Goal: Information Seeking & Learning: Learn about a topic

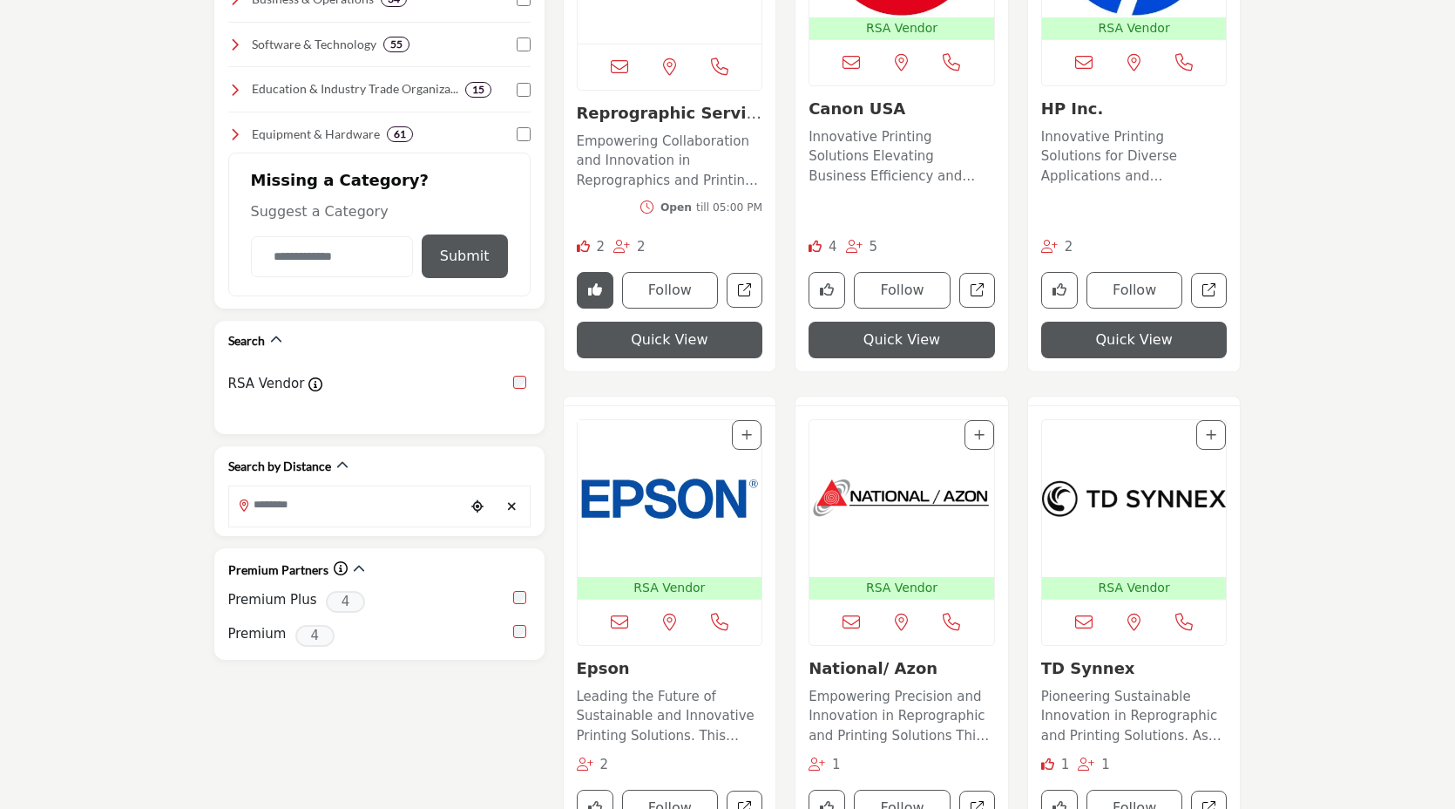
scroll to position [782, 0]
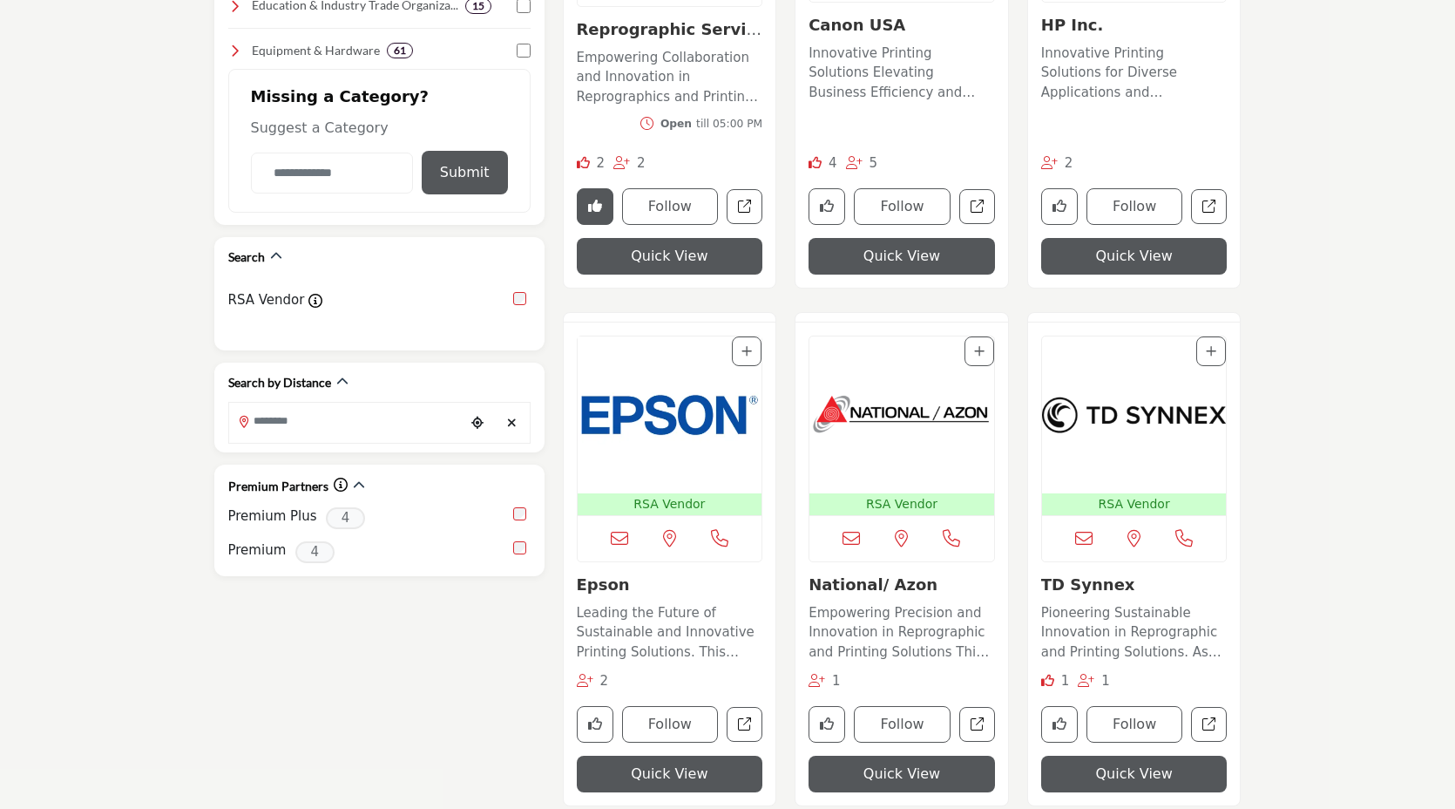
click at [636, 781] on button "Quick View" at bounding box center [670, 774] width 186 height 37
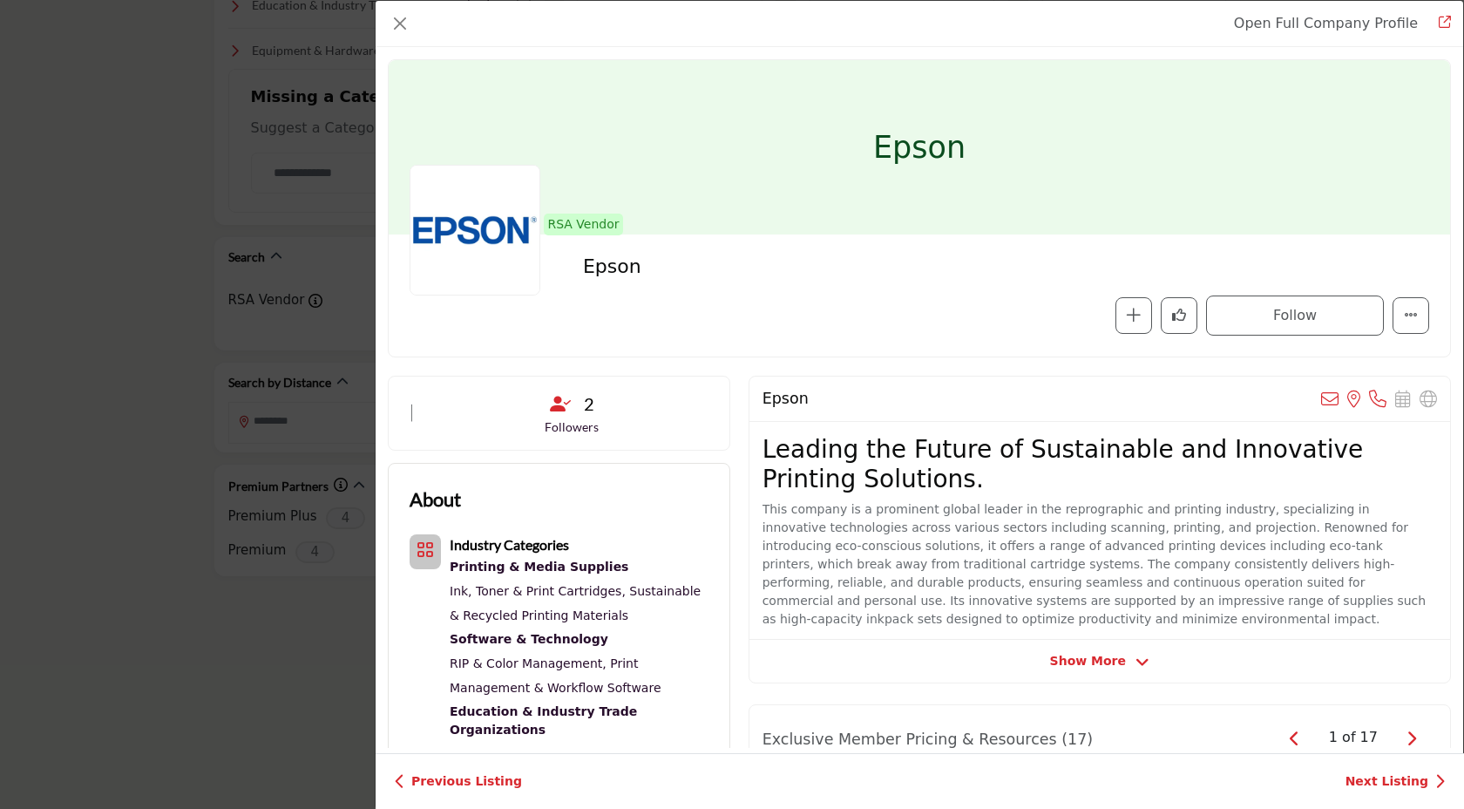
click at [124, 669] on div "Open Full Company Profile Epson RSA Vendor RSA Vendors are businesses that have…" at bounding box center [732, 404] width 1464 height 809
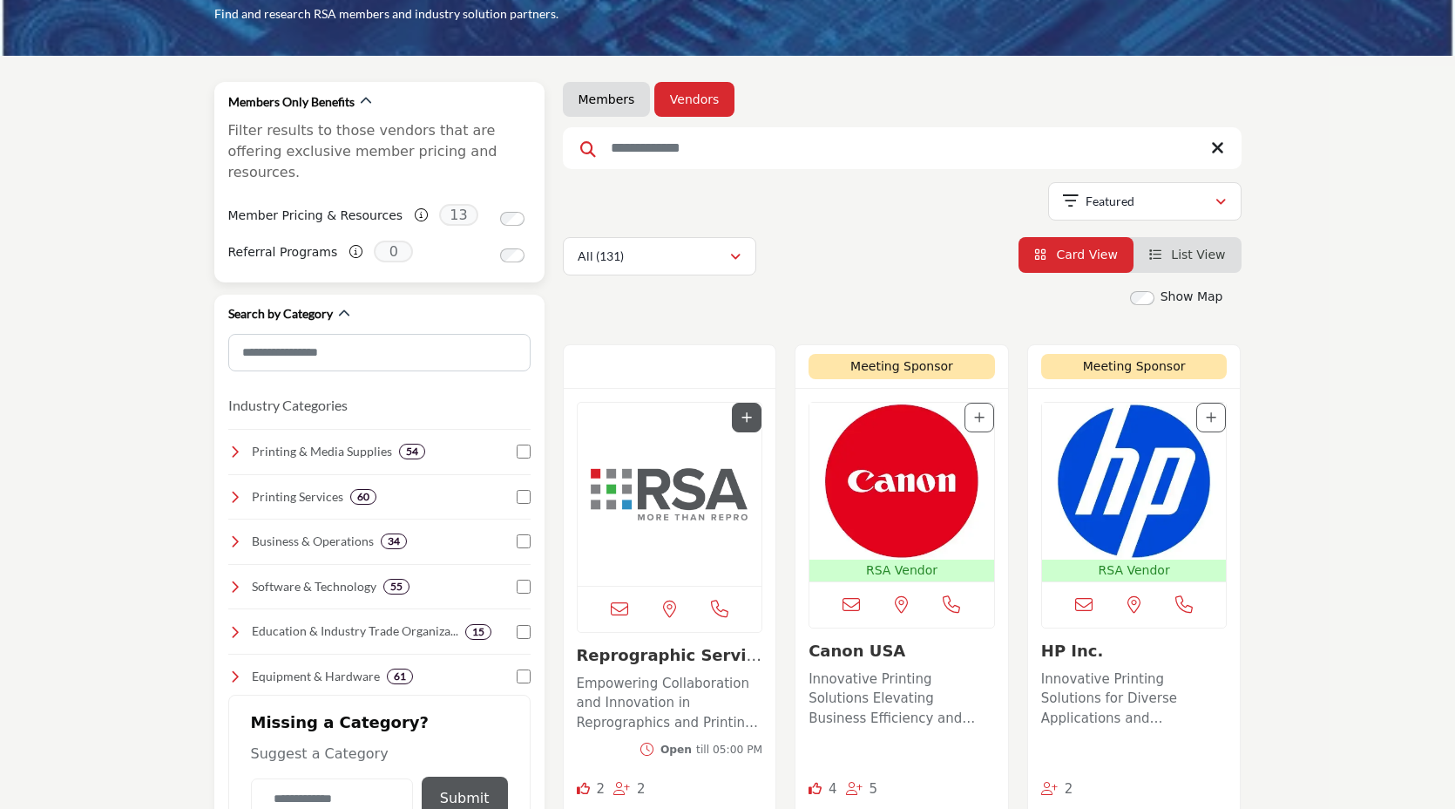
scroll to position [150, 0]
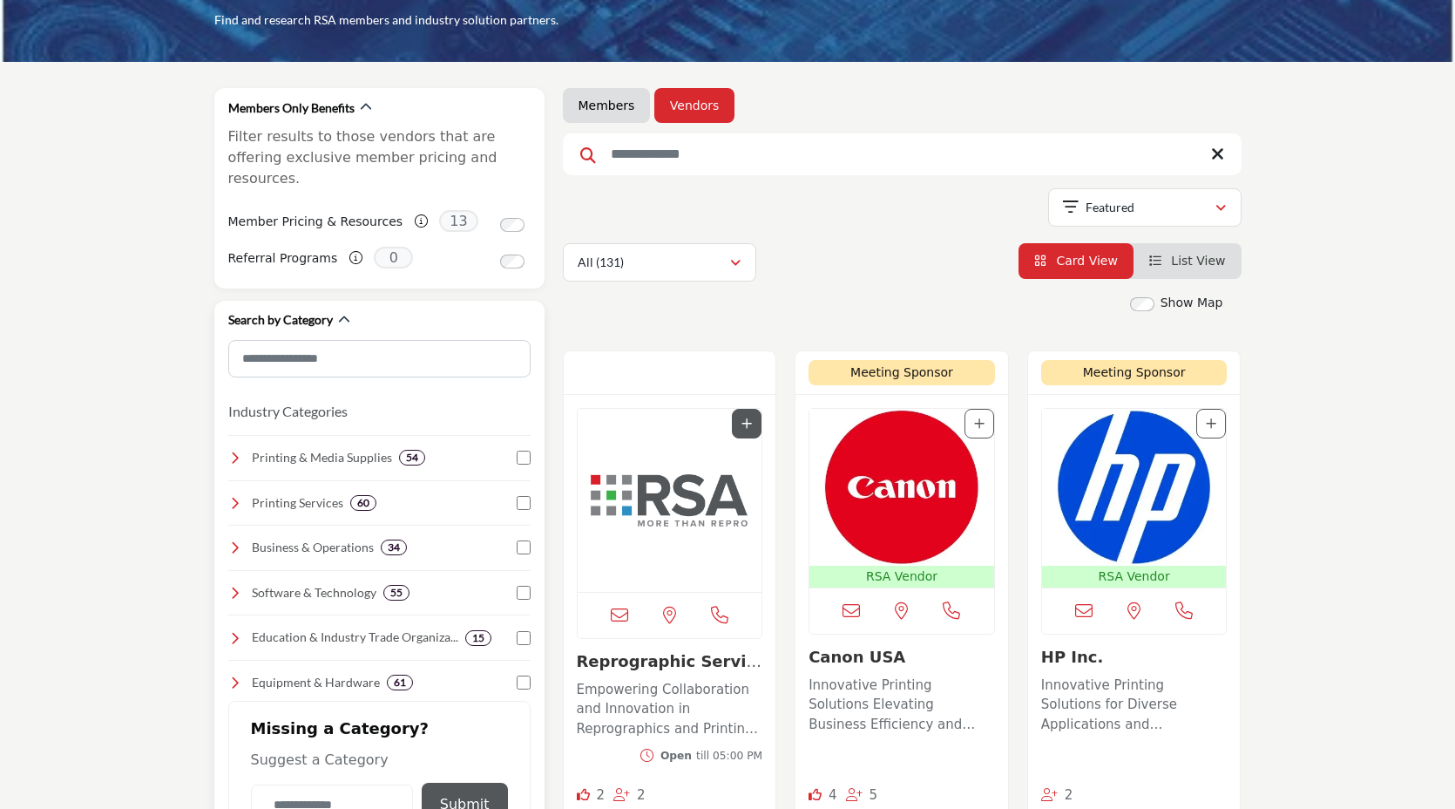
click at [355, 401] on div "Industry Categories Clear Printing & Media Supplies 54 7" at bounding box center [379, 542] width 302 height 300
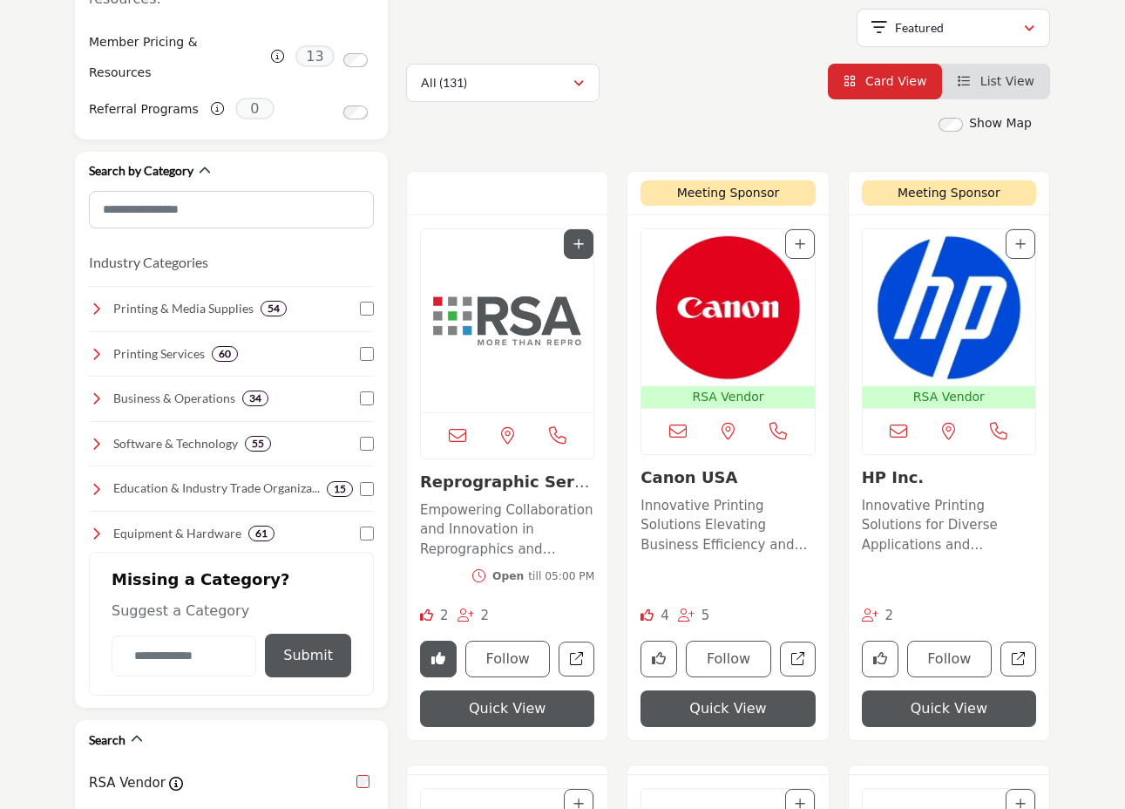
scroll to position [0, 0]
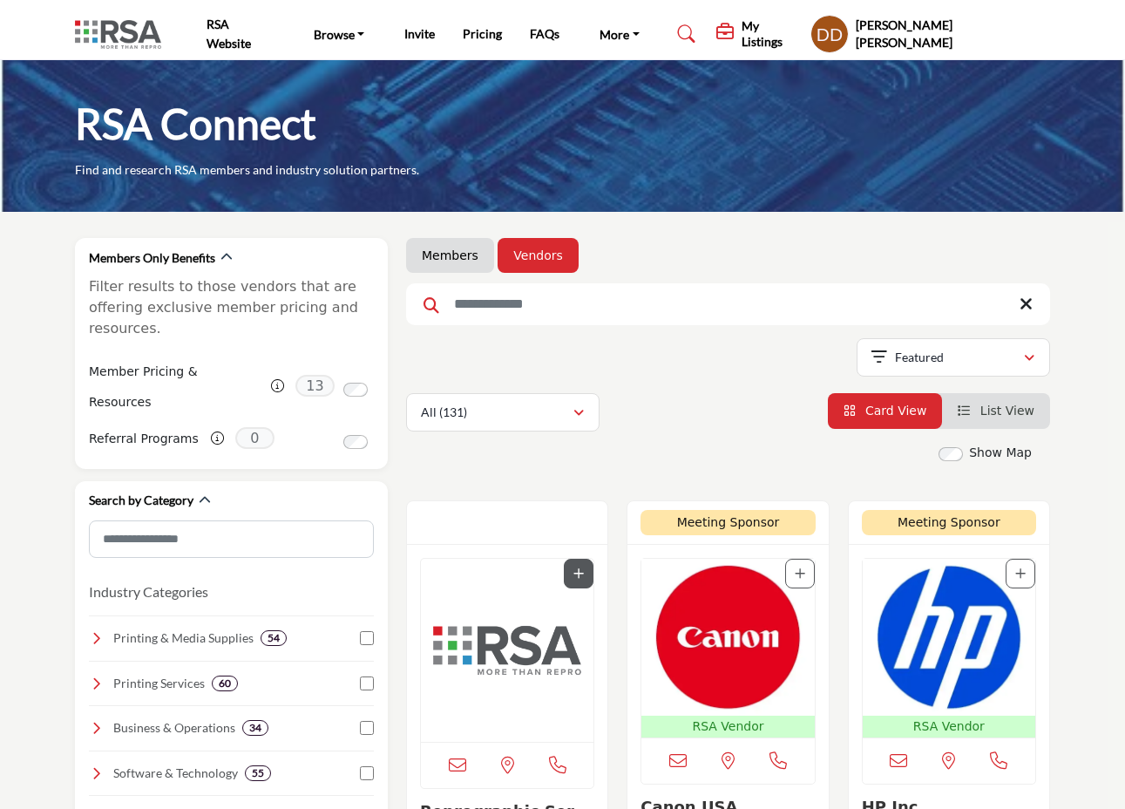
click at [1009, 420] on li "List View" at bounding box center [996, 411] width 108 height 36
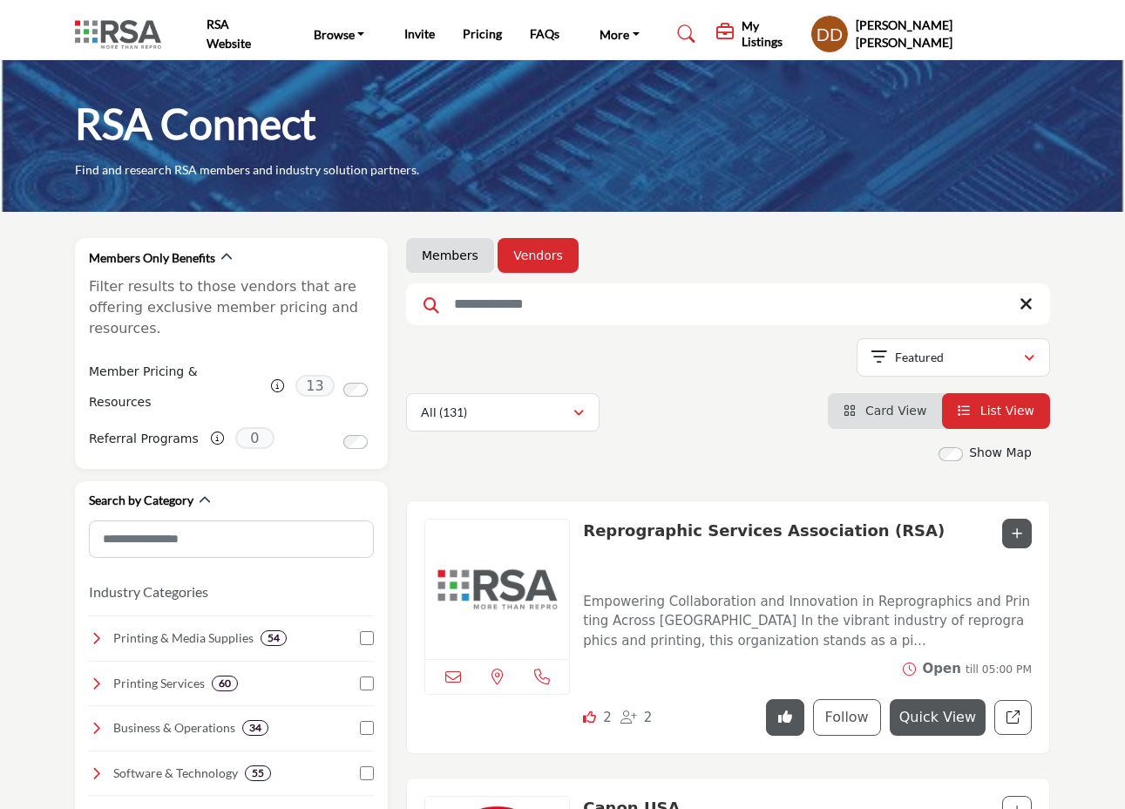
click at [906, 413] on span "Card View" at bounding box center [895, 410] width 61 height 14
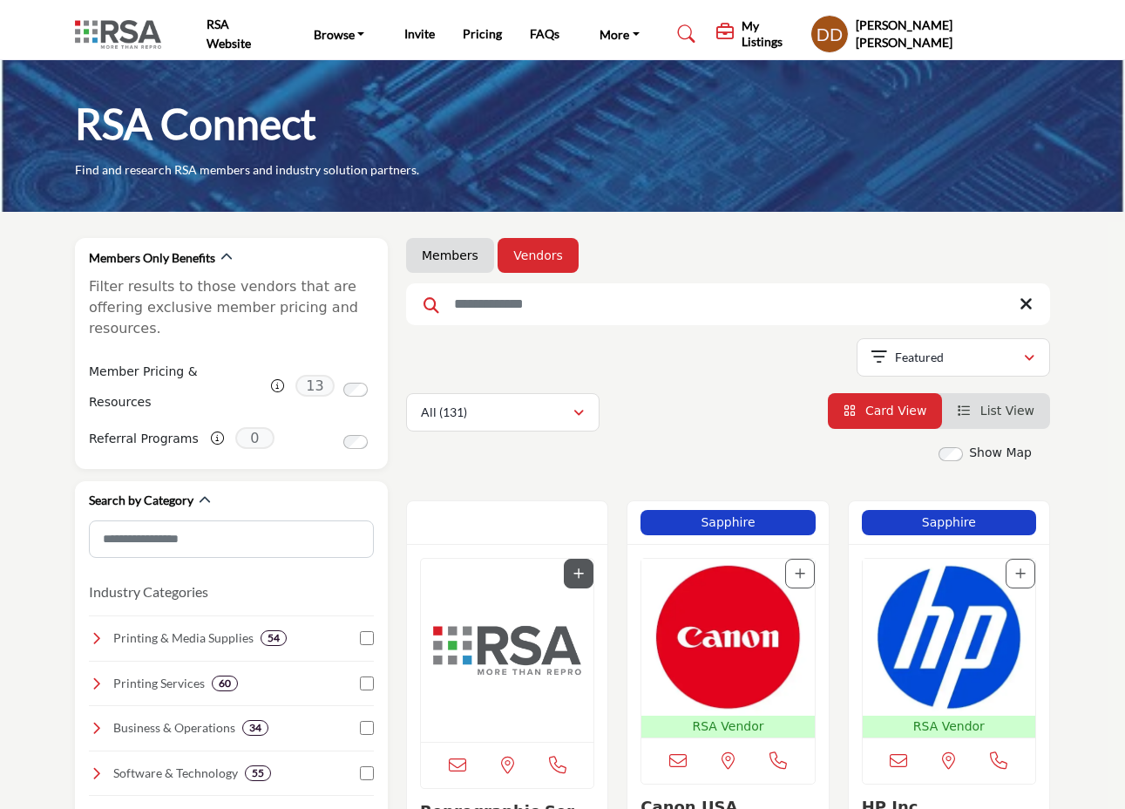
click at [983, 412] on span "List View" at bounding box center [1007, 410] width 54 height 14
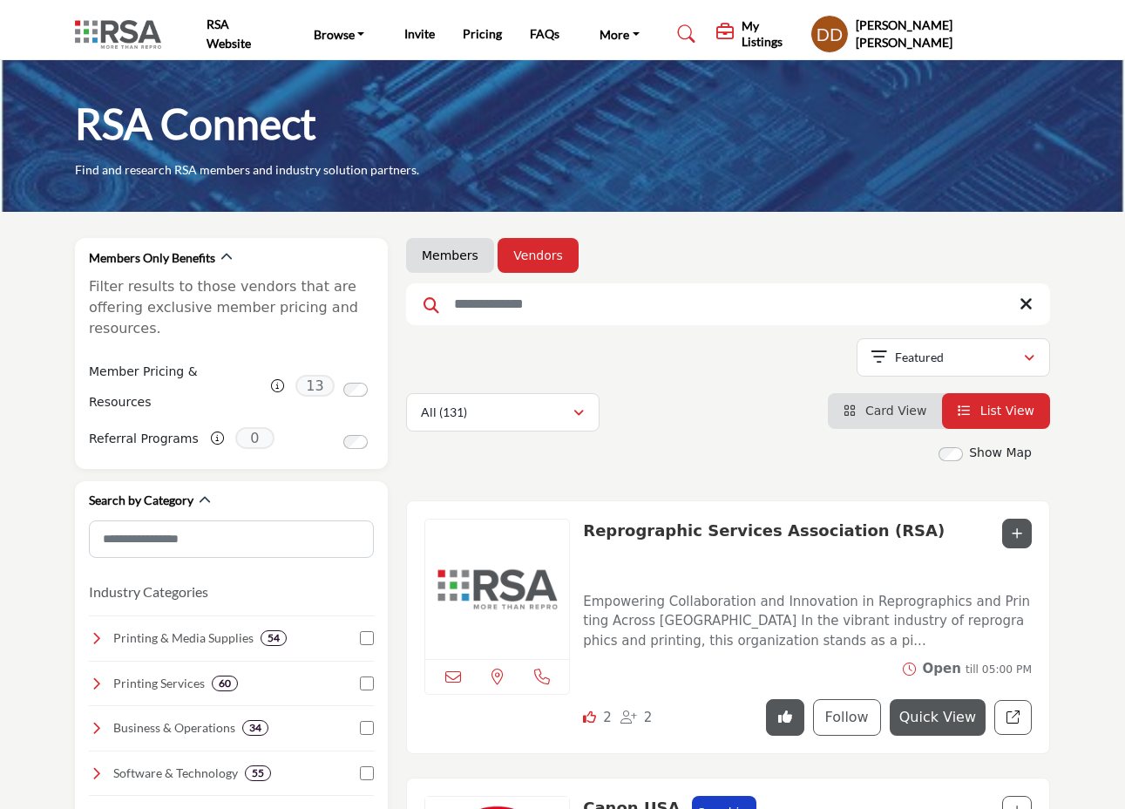
click at [873, 410] on span "Card View" at bounding box center [895, 410] width 61 height 14
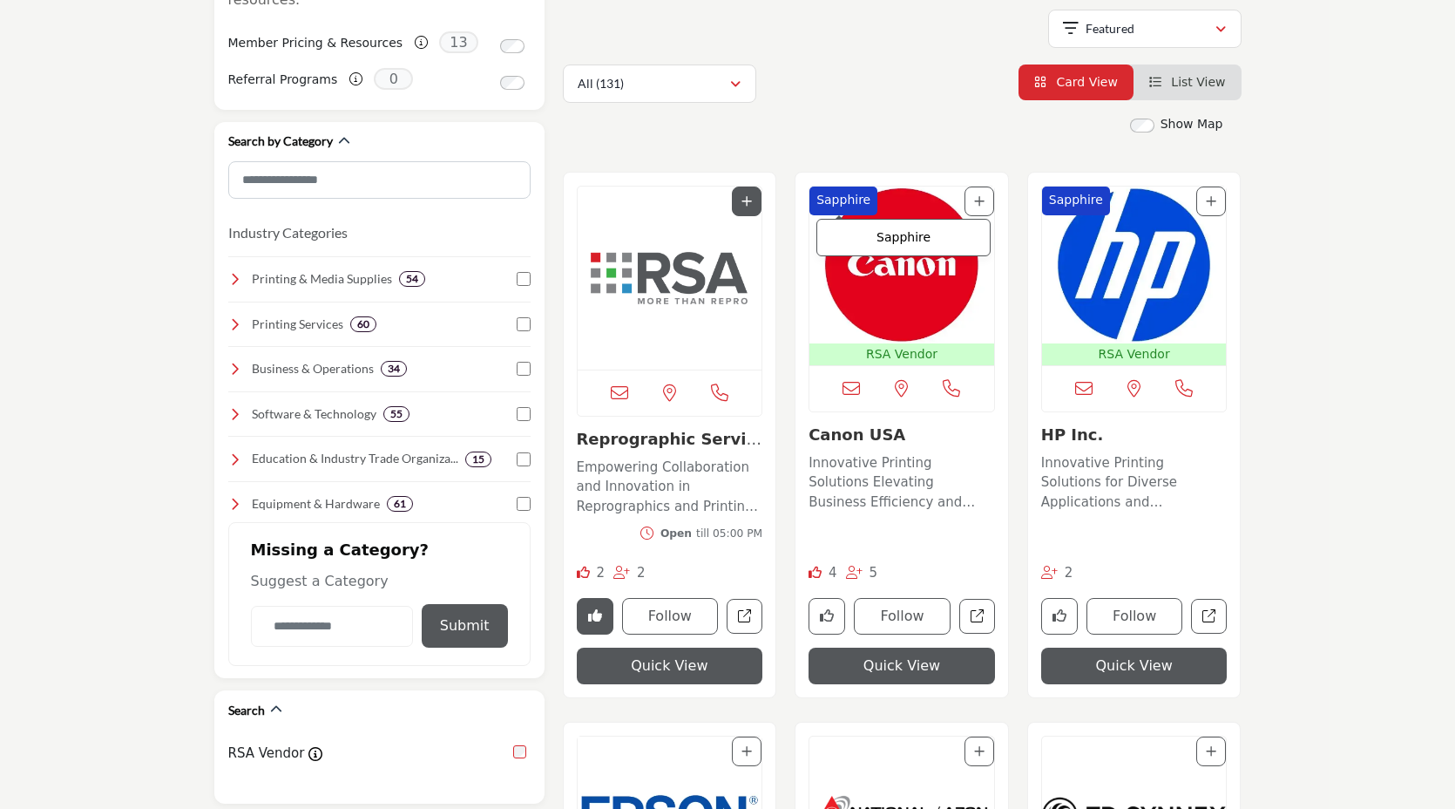
scroll to position [328, 0]
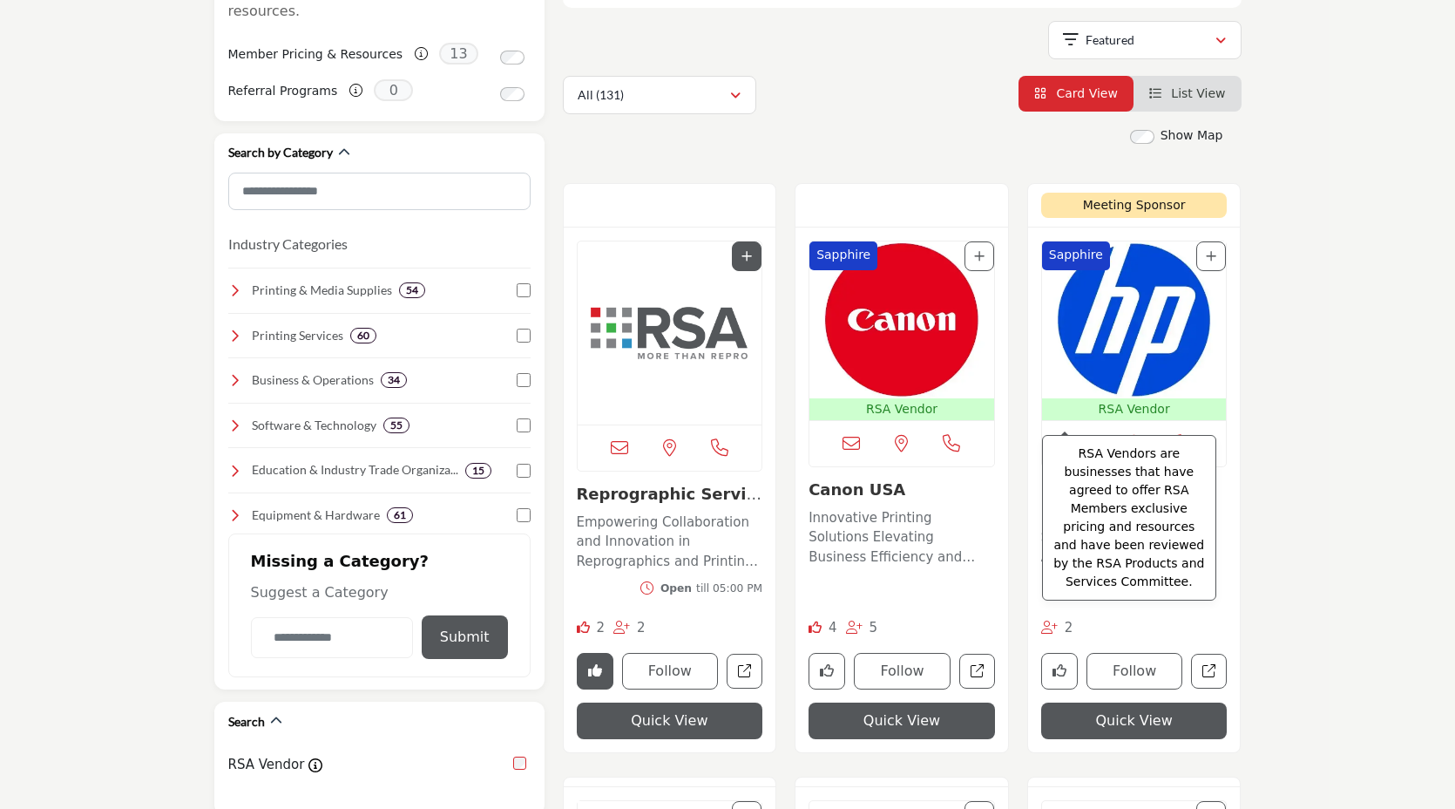
scroll to position [309, 0]
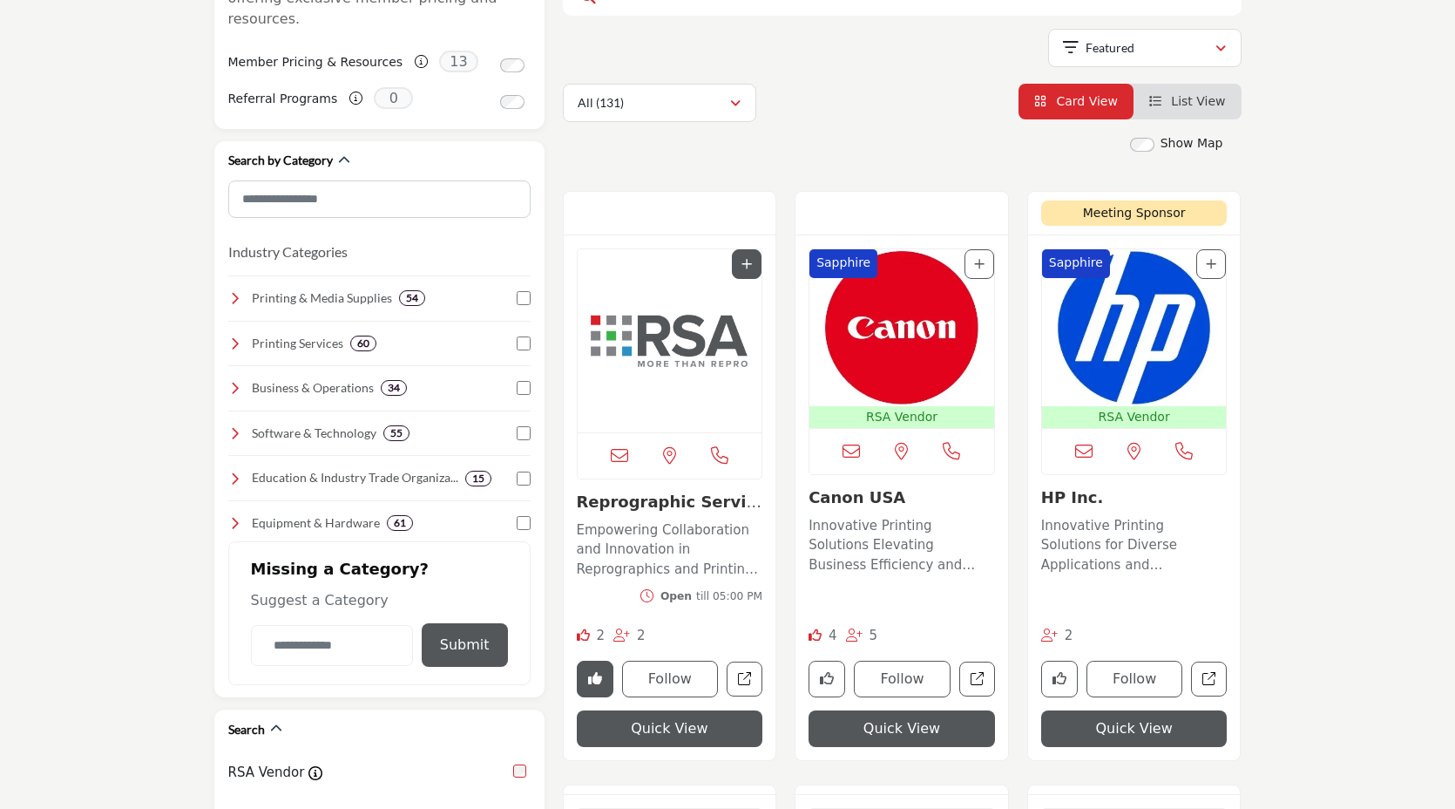
click at [1199, 99] on span "List View" at bounding box center [1198, 101] width 54 height 14
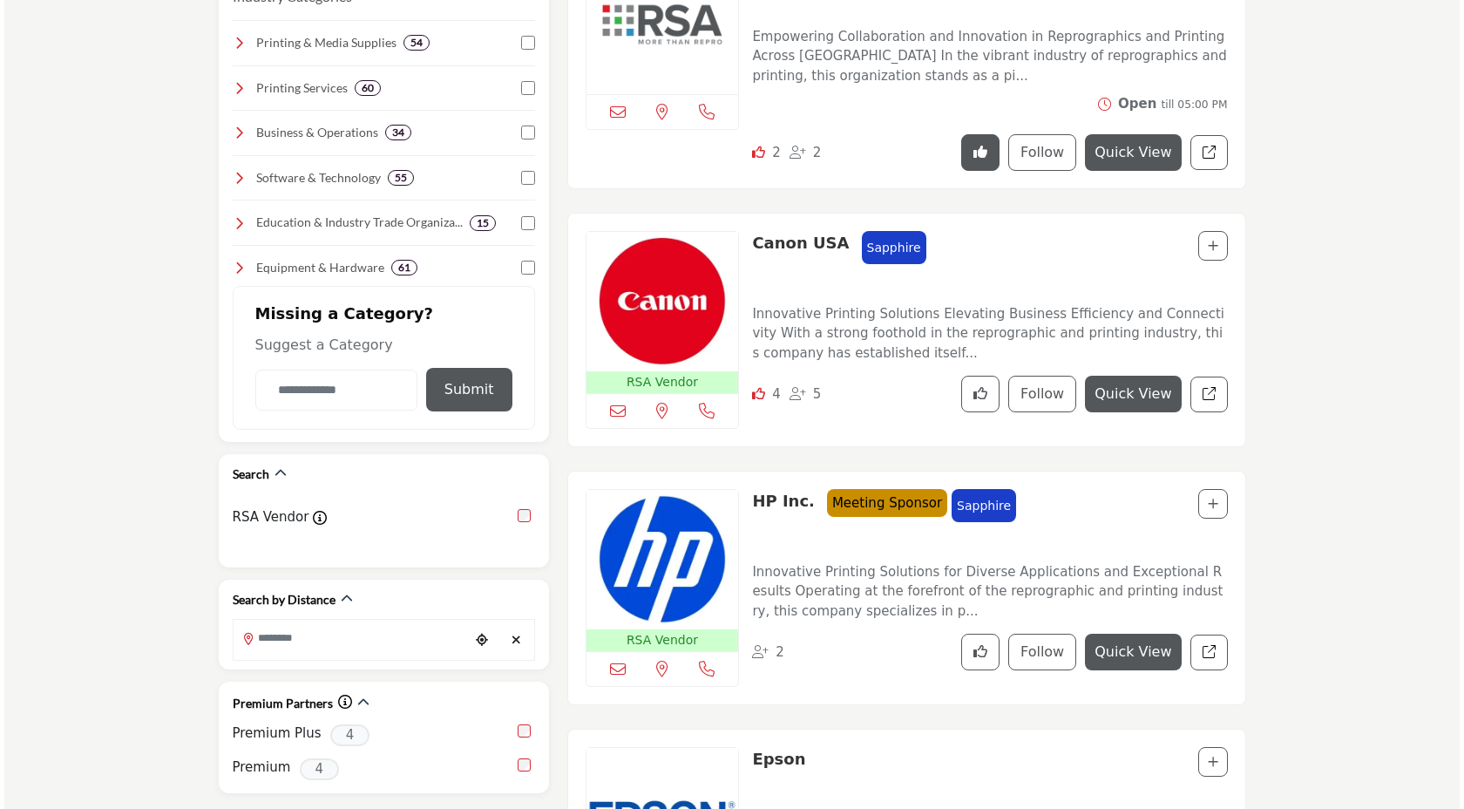
scroll to position [574, 0]
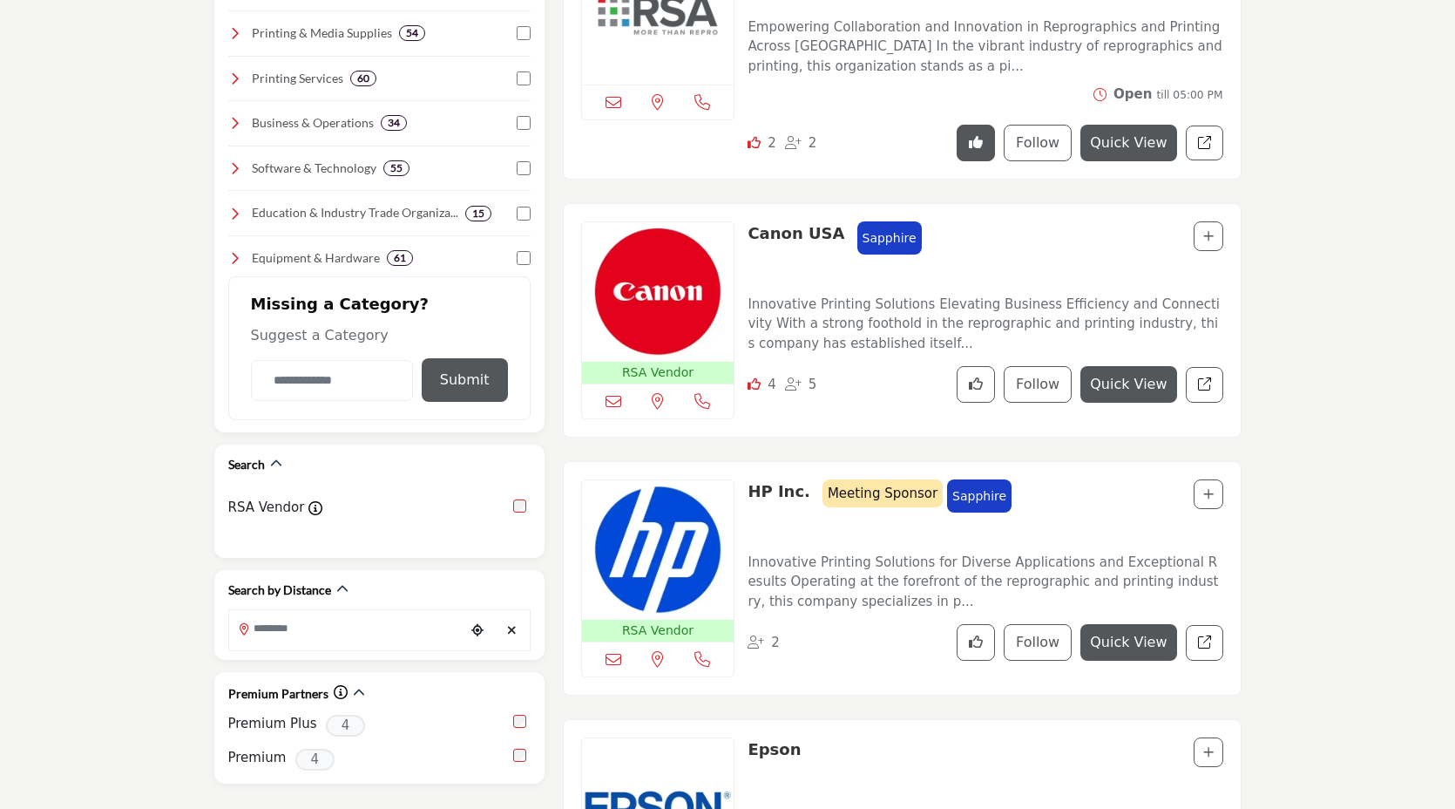
click at [1109, 630] on button "Quick View" at bounding box center [1129, 642] width 96 height 37
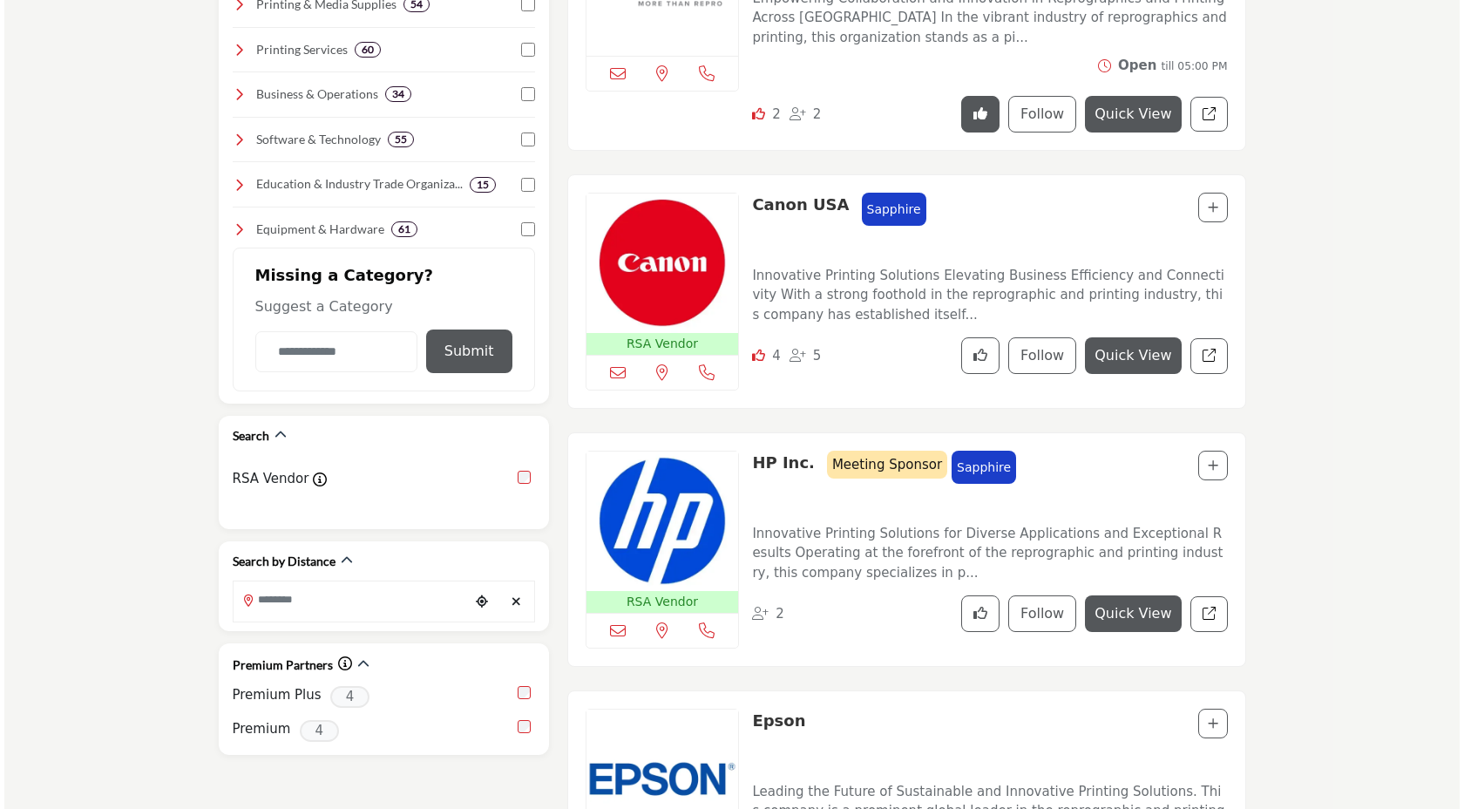
scroll to position [613, 0]
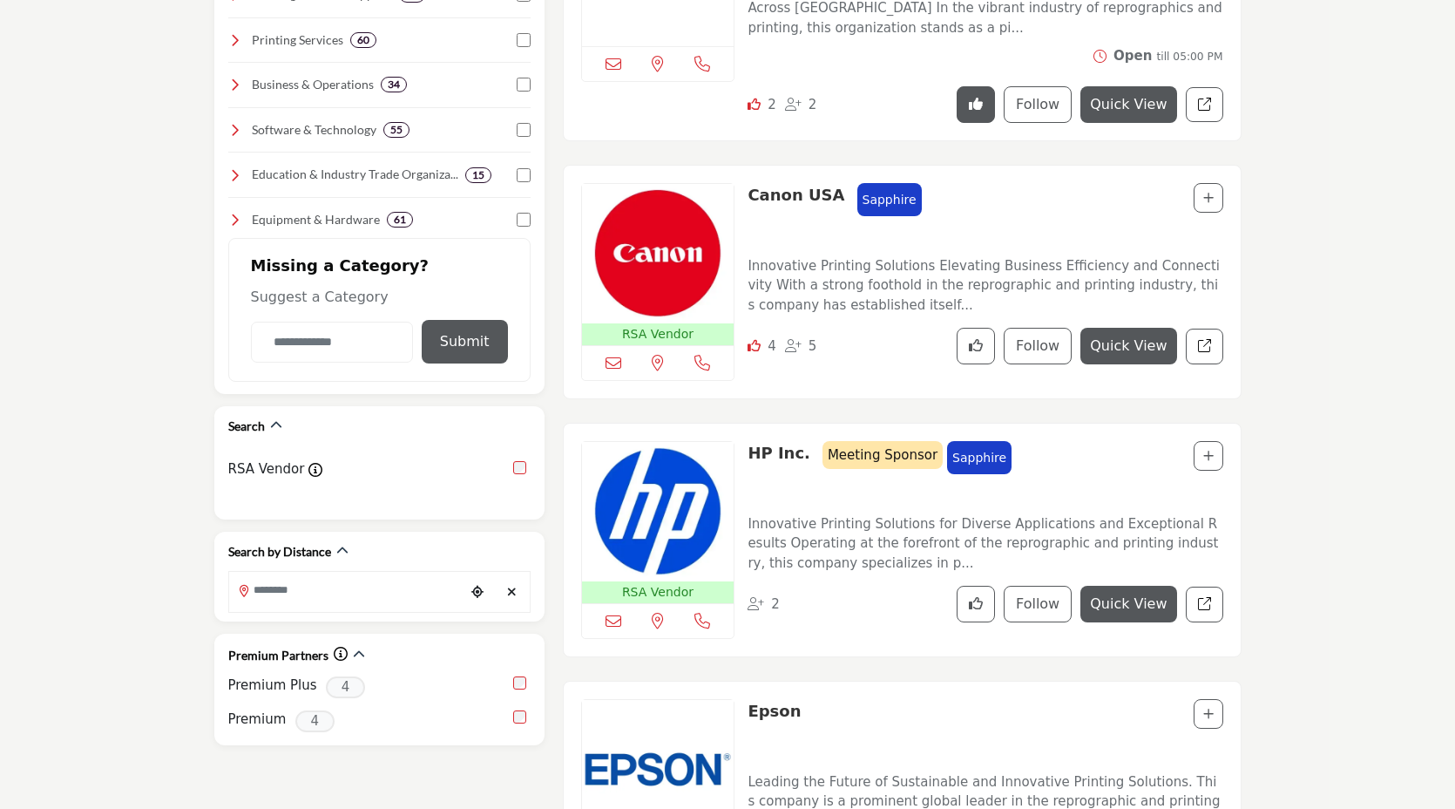
click at [1128, 600] on button "Quick View" at bounding box center [1129, 604] width 96 height 37
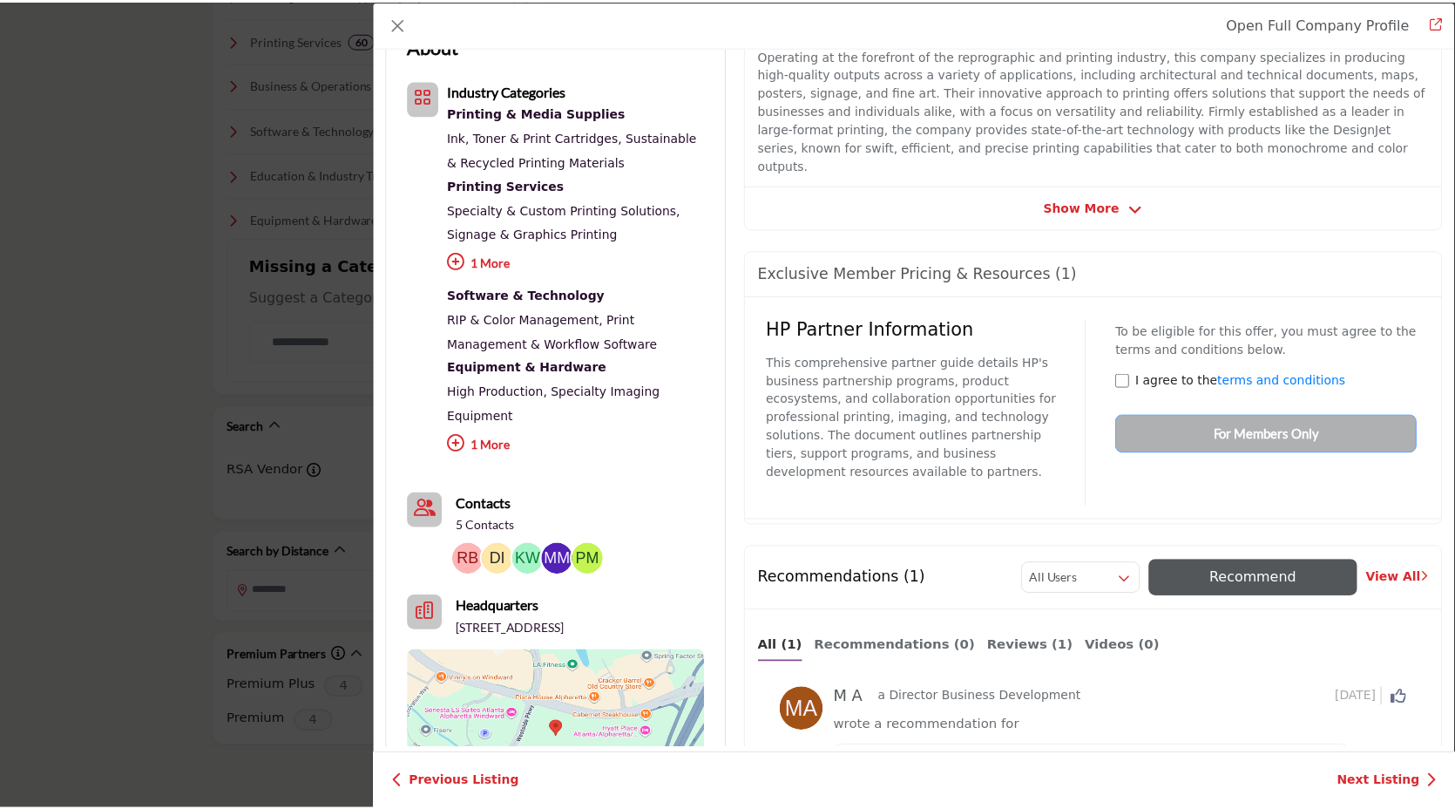
scroll to position [0, 0]
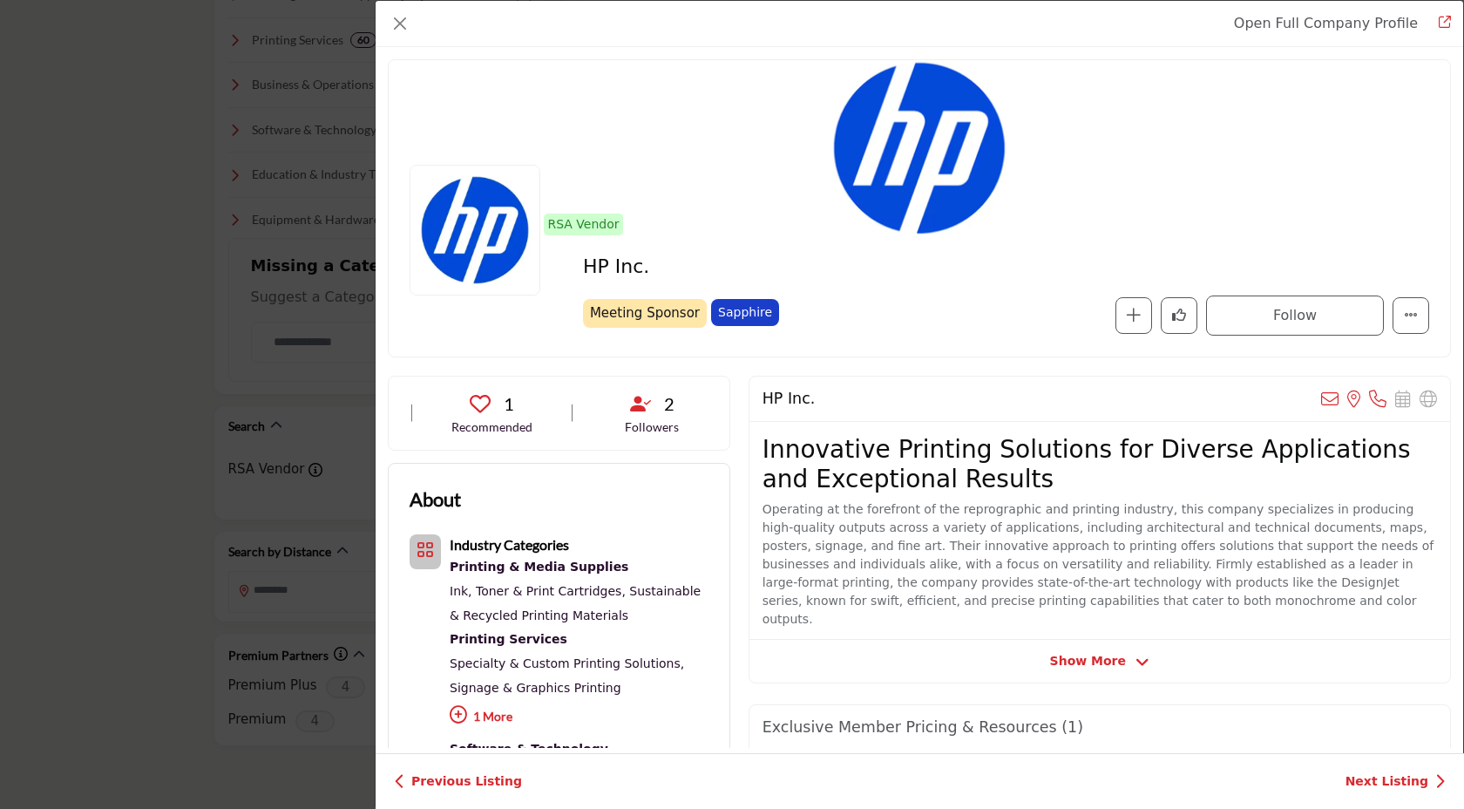
click at [61, 554] on div "Open Full Company Profile HP Inc. Meeting Sponsor Meeting Sponsor Sapphire Sapp…" at bounding box center [732, 404] width 1464 height 809
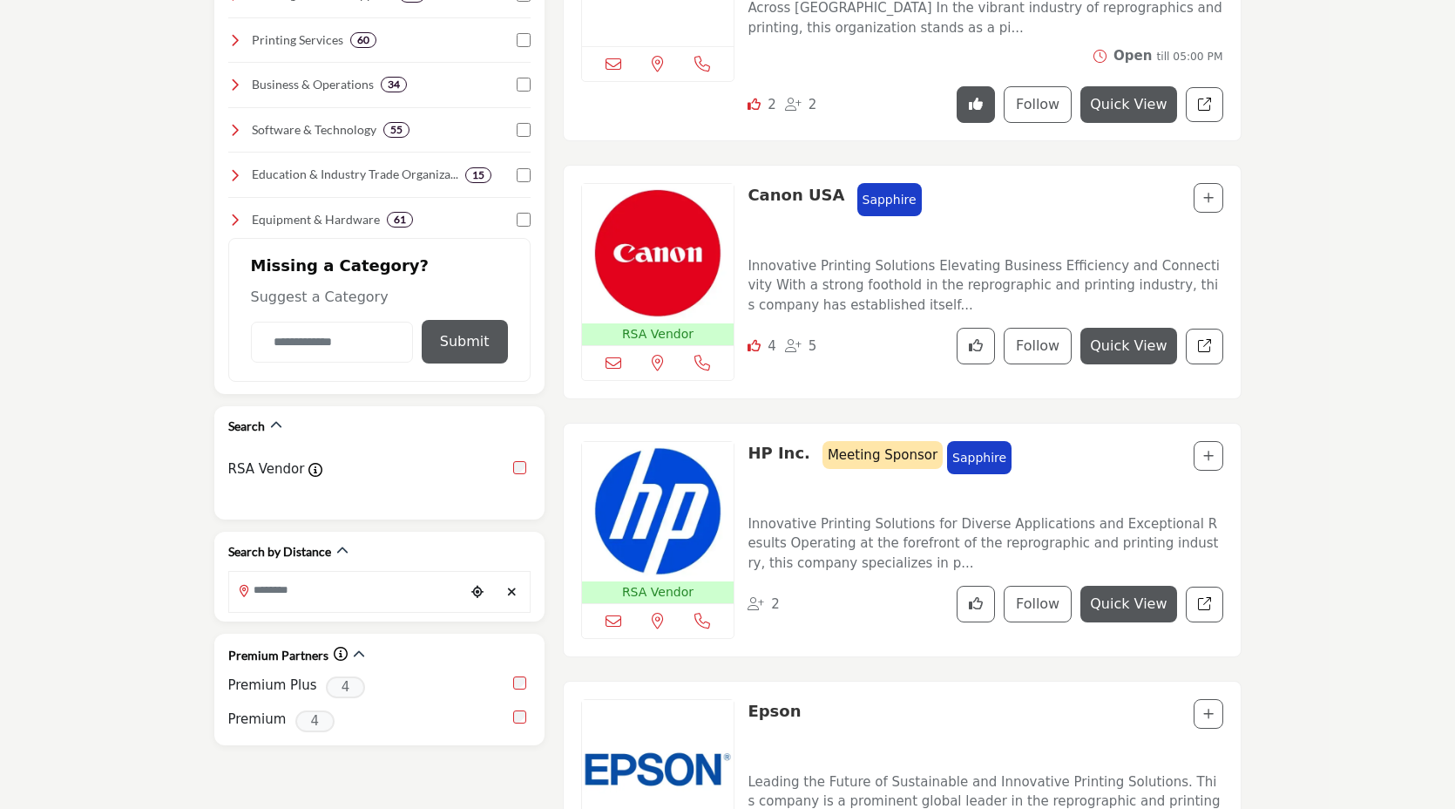
click at [664, 485] on img at bounding box center [658, 511] width 153 height 139
